Goal: Information Seeking & Learning: Learn about a topic

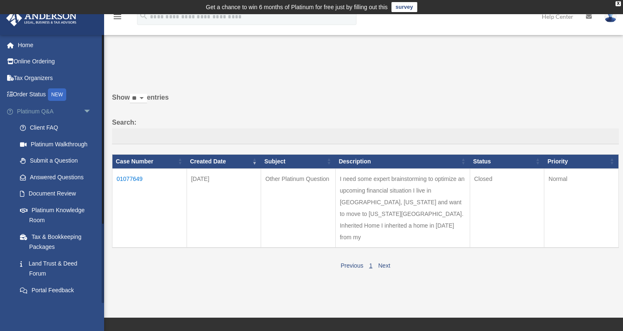
click at [45, 112] on link "Platinum Q&A arrow_drop_down" at bounding box center [55, 111] width 98 height 17
click at [45, 212] on link "Platinum Knowledge Room" at bounding box center [58, 215] width 92 height 27
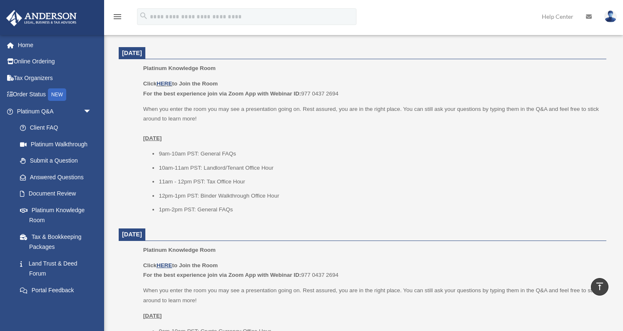
scroll to position [339, 0]
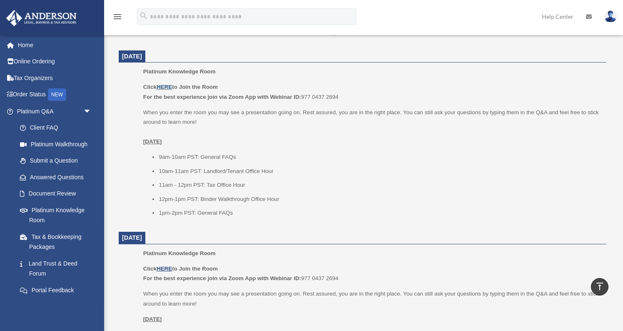
click at [169, 90] on link "HERE" at bounding box center [164, 87] width 15 height 6
click at [168, 87] on link "HERE" at bounding box center [164, 87] width 15 height 6
